Goal: Find specific page/section: Find specific page/section

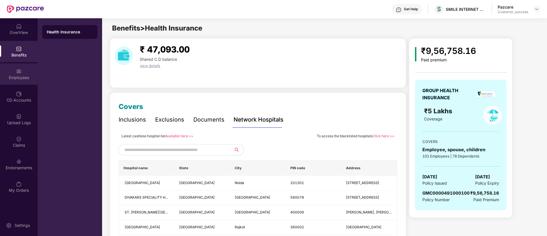
click at [0, 83] on div "Employees" at bounding box center [19, 73] width 38 height 21
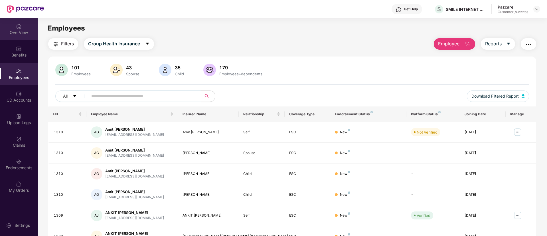
click at [14, 34] on div "OverView" at bounding box center [19, 33] width 38 height 6
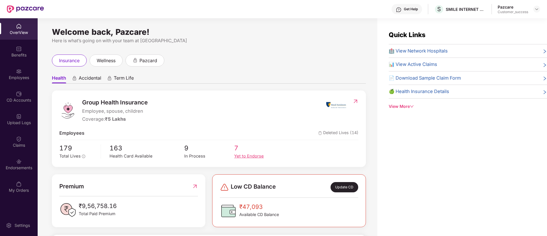
click at [244, 154] on div "Yet to Endorse" at bounding box center [259, 156] width 50 height 7
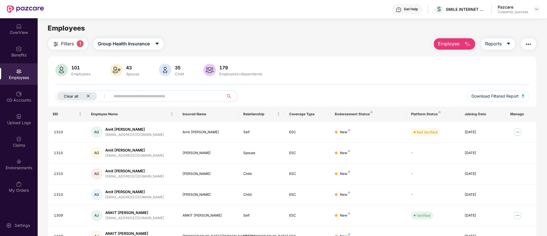
click at [88, 95] on icon "close" at bounding box center [88, 96] width 4 height 4
click at [21, 29] on img at bounding box center [19, 26] width 6 height 6
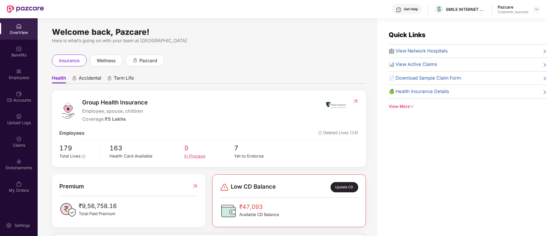
click at [191, 154] on div "In Process" at bounding box center [209, 156] width 50 height 7
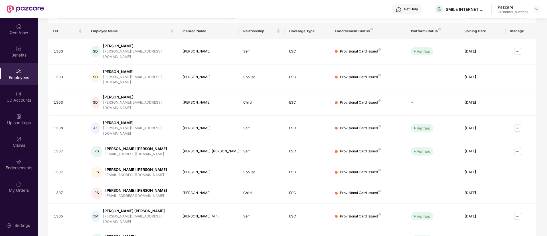
scroll to position [115, 0]
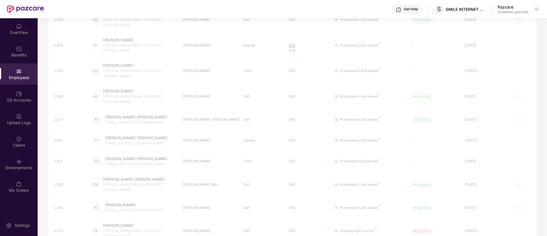
scroll to position [18, 0]
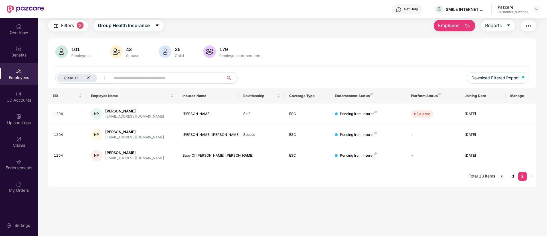
click at [515, 178] on link "1" at bounding box center [513, 176] width 9 height 9
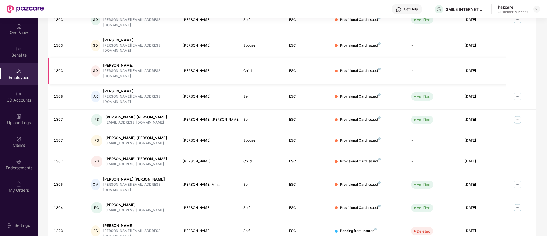
scroll to position [0, 0]
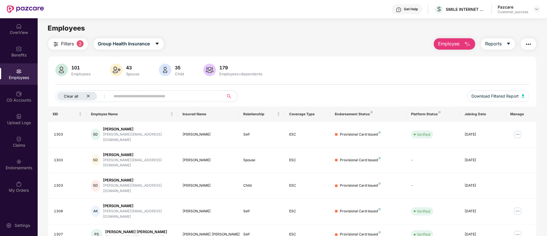
click at [88, 94] on icon "close" at bounding box center [88, 96] width 4 height 4
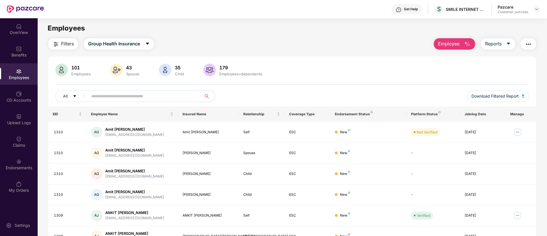
click at [125, 98] on input "text" at bounding box center [142, 96] width 102 height 9
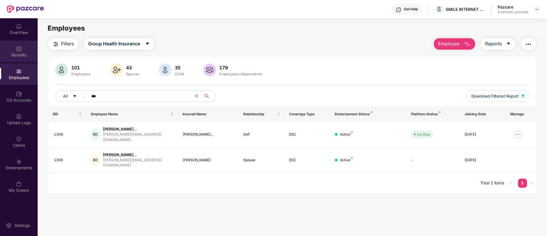
type input "***"
click at [3, 49] on div "Benefits" at bounding box center [19, 51] width 38 height 21
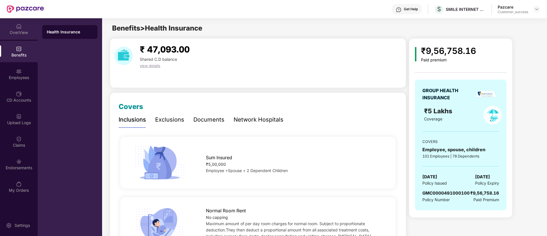
click at [17, 36] on div "OverView" at bounding box center [19, 28] width 38 height 21
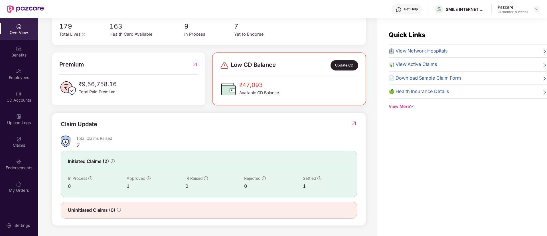
scroll to position [18, 0]
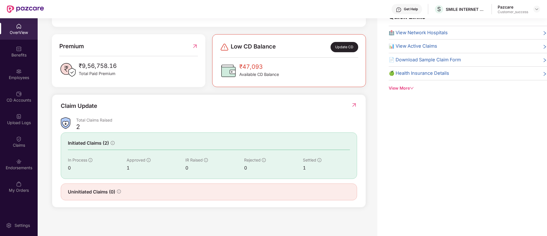
click at [351, 102] on img at bounding box center [354, 105] width 6 height 6
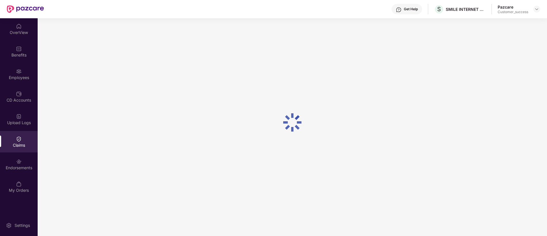
scroll to position [0, 0]
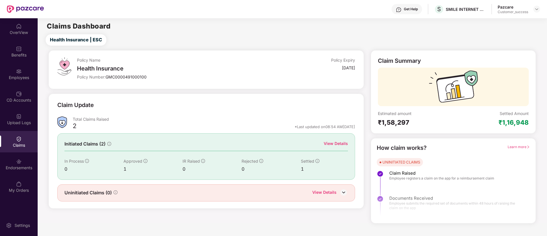
click at [329, 144] on div "View Details" at bounding box center [336, 143] width 24 height 6
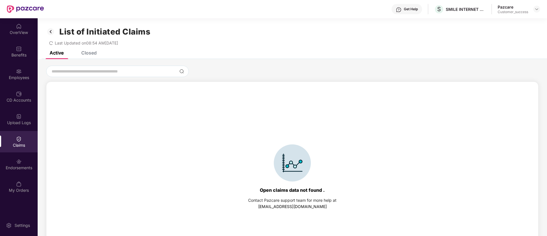
click at [77, 51] on div "Closed" at bounding box center [85, 53] width 24 height 6
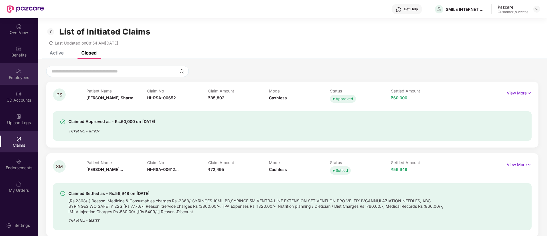
click at [19, 77] on div "Employees" at bounding box center [19, 78] width 38 height 6
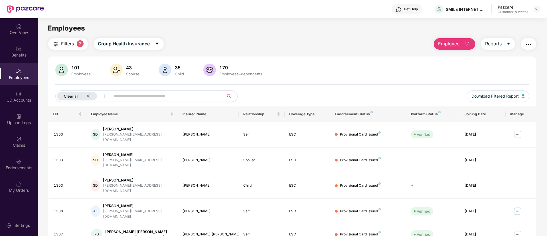
click at [86, 99] on div "Clear all" at bounding box center [77, 96] width 40 height 9
